Goal: Transaction & Acquisition: Obtain resource

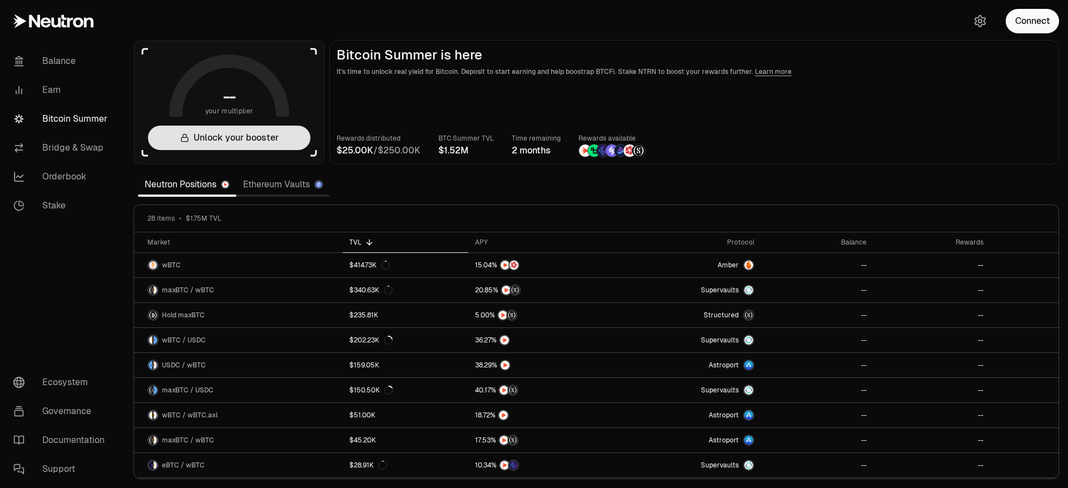
click at [250, 138] on button "Unlock your booster" at bounding box center [229, 138] width 162 height 24
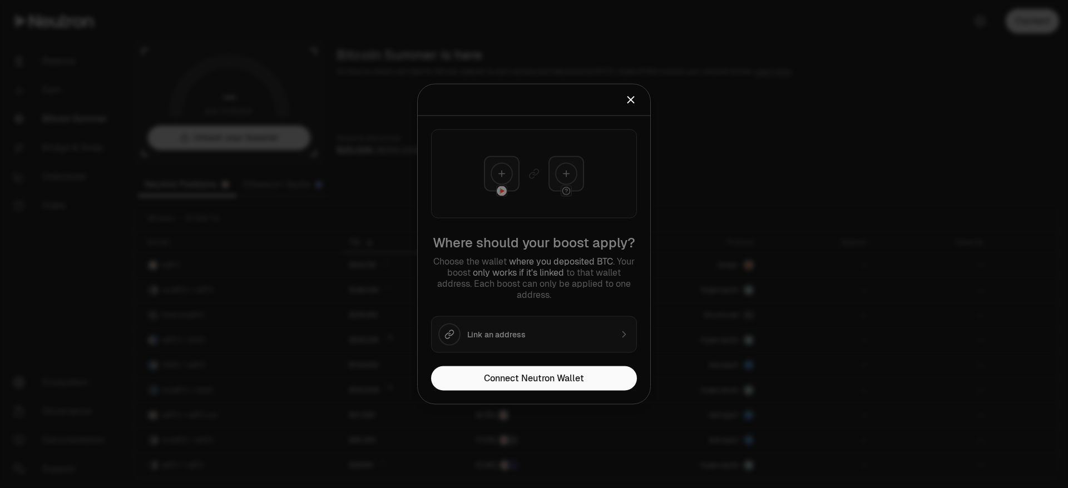
click at [628, 102] on icon "Close" at bounding box center [631, 100] width 6 height 6
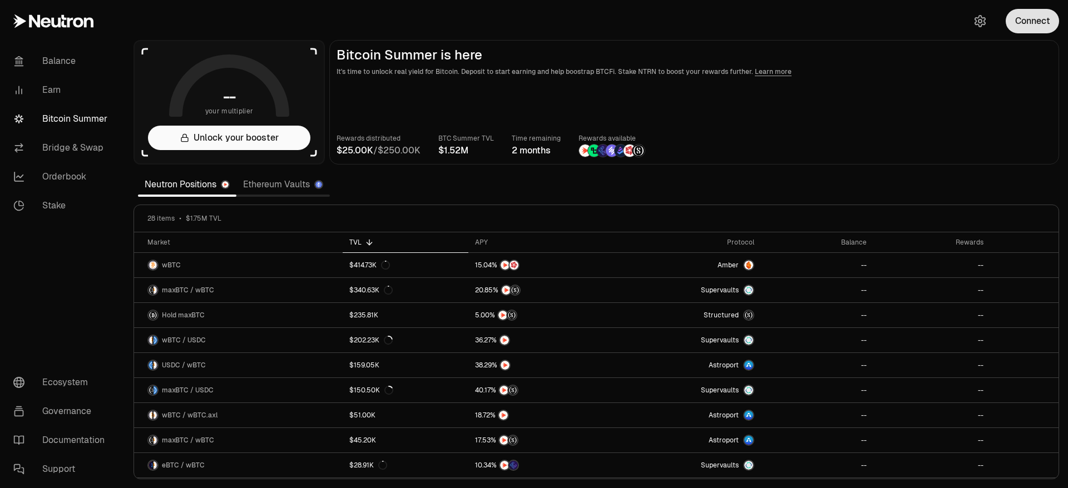
click at [1030, 27] on button "Connect" at bounding box center [1031, 21] width 53 height 24
click at [424, 190] on section "-- your multiplier Unlock your booster Bitcoin Summer is here It's time to unlo…" at bounding box center [596, 244] width 943 height 488
click at [272, 187] on link "Ethereum Vaults" at bounding box center [282, 185] width 93 height 22
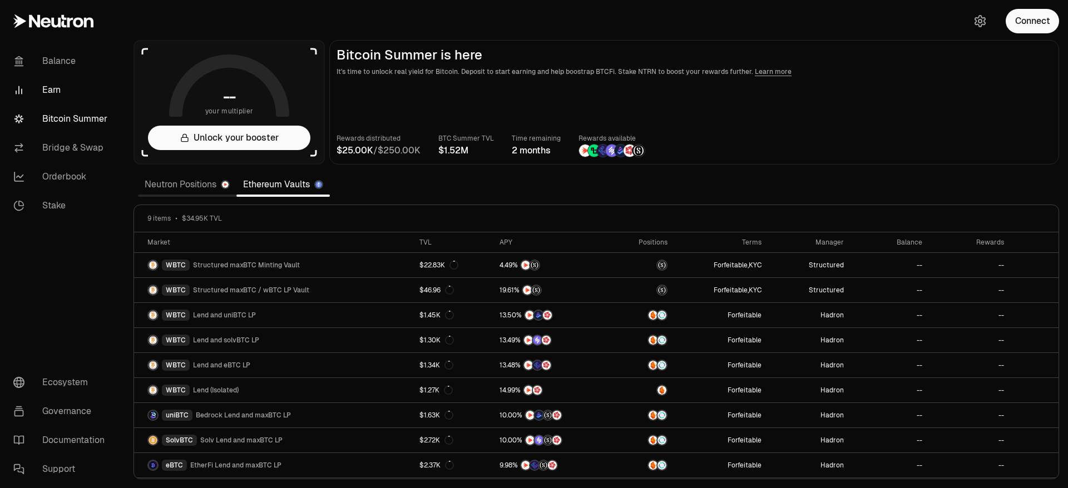
click at [50, 93] on link "Earn" at bounding box center [62, 90] width 116 height 29
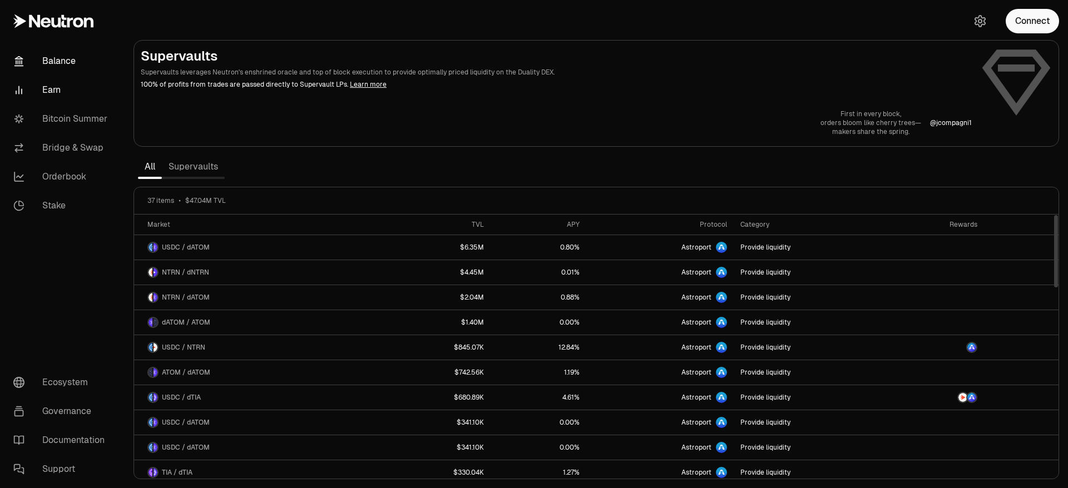
click at [58, 63] on link "Balance" at bounding box center [62, 61] width 116 height 29
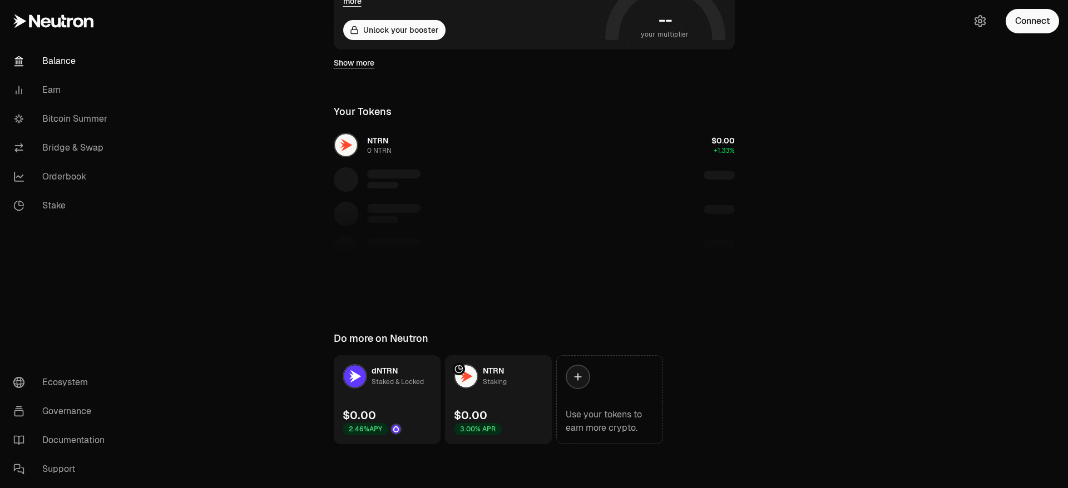
scroll to position [260, 0]
